Goal: Task Accomplishment & Management: Manage account settings

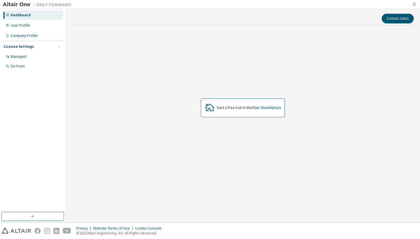
click at [415, 3] on icon "button" at bounding box center [414, 4] width 5 height 5
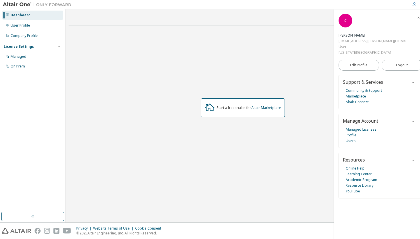
click at [415, 4] on icon "button" at bounding box center [414, 4] width 5 height 5
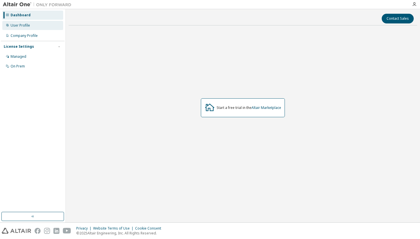
click at [51, 23] on div "User Profile" at bounding box center [32, 25] width 61 height 9
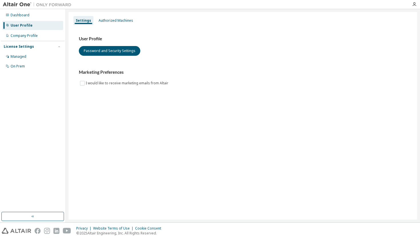
click at [23, 3] on img at bounding box center [38, 5] width 71 height 6
click at [51, 6] on img at bounding box center [38, 5] width 71 height 6
click at [28, 15] on div "Dashboard" at bounding box center [20, 15] width 19 height 5
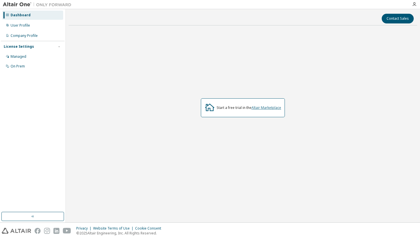
click at [270, 110] on link "Altair Marketplace" at bounding box center [266, 107] width 30 height 5
click at [49, 65] on div "On Prem" at bounding box center [32, 66] width 61 height 9
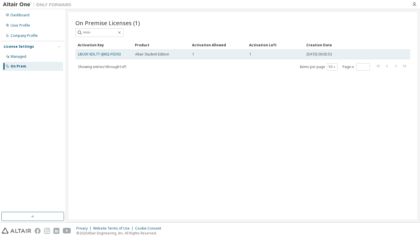
click at [271, 56] on div "1" at bounding box center [275, 54] width 52 height 5
click at [116, 55] on link "LBU0Y-EDL7T-IJWI2-FSDX3" at bounding box center [99, 54] width 43 height 5
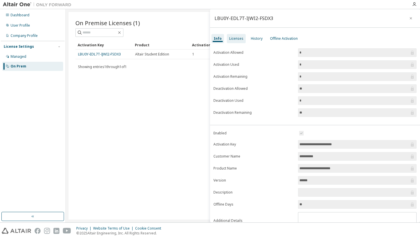
click at [239, 39] on div "Licenses" at bounding box center [236, 38] width 14 height 5
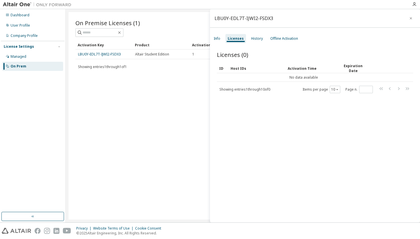
click at [225, 37] on div "Info Licenses History Offline Activation" at bounding box center [315, 38] width 210 height 10
click at [257, 38] on div "History" at bounding box center [257, 38] width 12 height 5
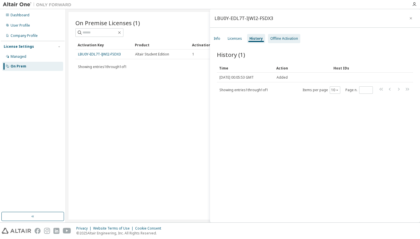
click at [278, 36] on div "Offline Activation" at bounding box center [284, 38] width 32 height 9
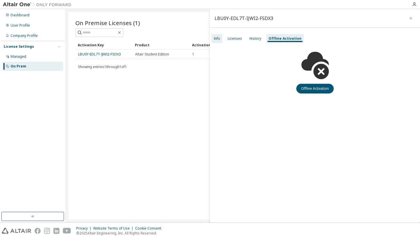
click at [220, 41] on div "Info" at bounding box center [216, 38] width 11 height 9
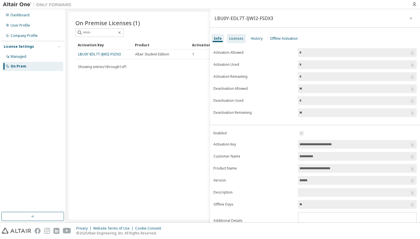
click at [235, 41] on div "Licenses" at bounding box center [236, 38] width 14 height 5
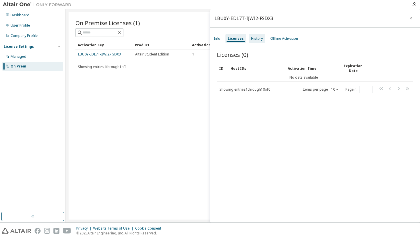
click at [254, 40] on div "History" at bounding box center [257, 38] width 12 height 5
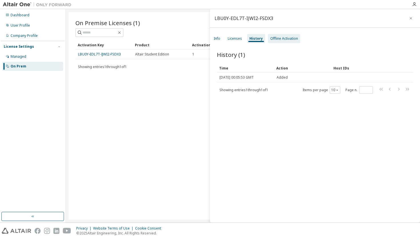
click at [294, 41] on div "Offline Activation" at bounding box center [284, 38] width 28 height 5
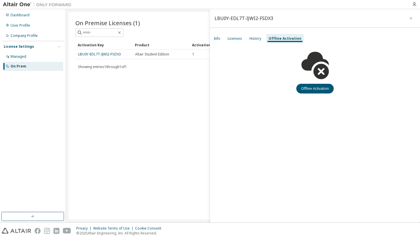
click at [181, 81] on div "On Premise Licenses (1) Clear Load Save Save As Field Operator Value Select fil…" at bounding box center [243, 115] width 348 height 207
click at [410, 21] on button "button" at bounding box center [410, 18] width 9 height 9
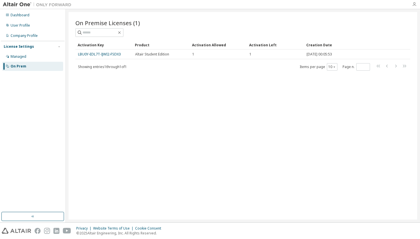
click at [413, 5] on icon "button" at bounding box center [414, 4] width 5 height 5
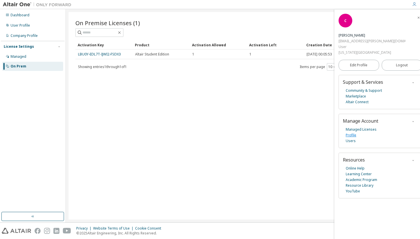
click at [354, 137] on link "Profile" at bounding box center [351, 135] width 11 height 6
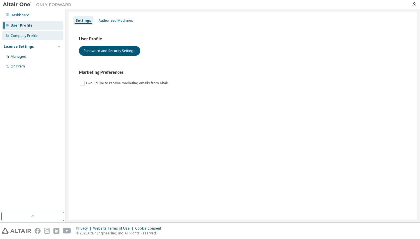
click at [47, 36] on div "Company Profile" at bounding box center [32, 35] width 61 height 9
